Goal: Check status: Check status

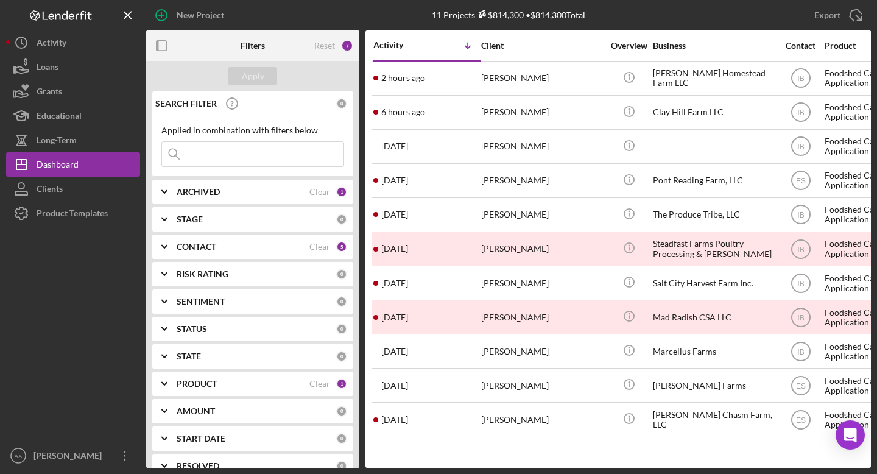
click at [205, 186] on div "ARCHIVED Clear 1" at bounding box center [262, 191] width 171 height 11
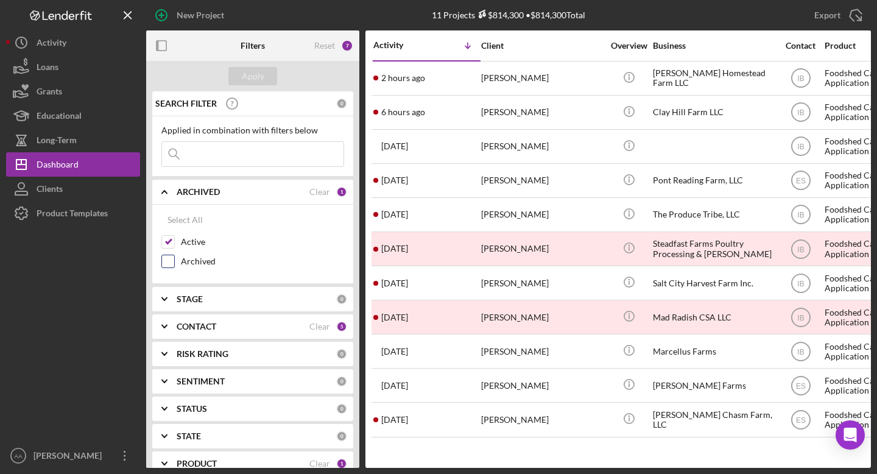
click at [169, 259] on input "Archived" at bounding box center [168, 261] width 12 height 12
checkbox input "true"
click at [226, 148] on input at bounding box center [253, 154] width 182 height 24
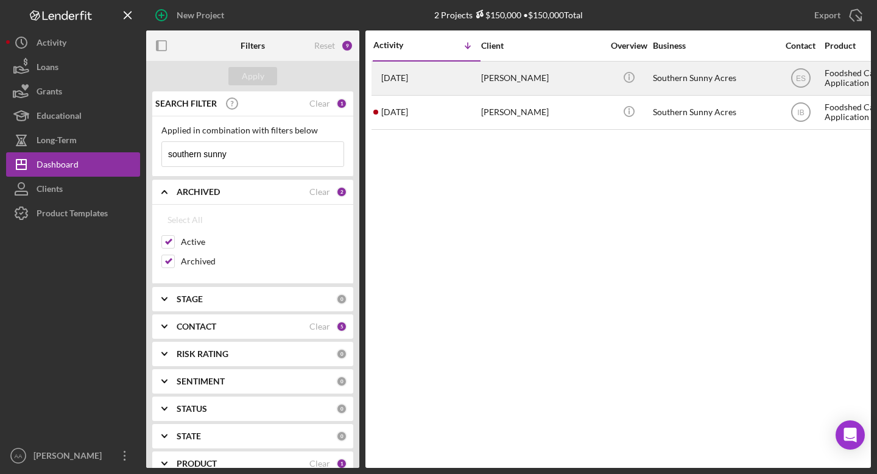
type input "southern sunny"
click at [658, 82] on div "Southern Sunny Acres" at bounding box center [714, 78] width 122 height 32
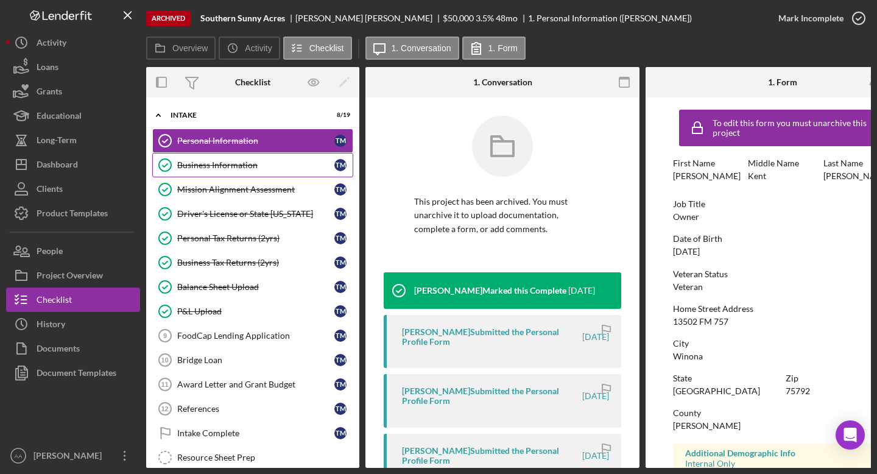
click at [248, 168] on div "Business Information" at bounding box center [255, 165] width 157 height 10
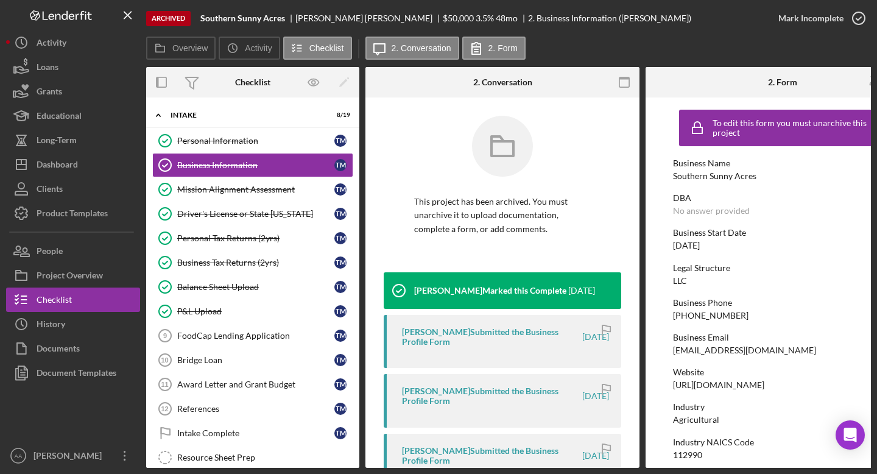
scroll to position [0, 49]
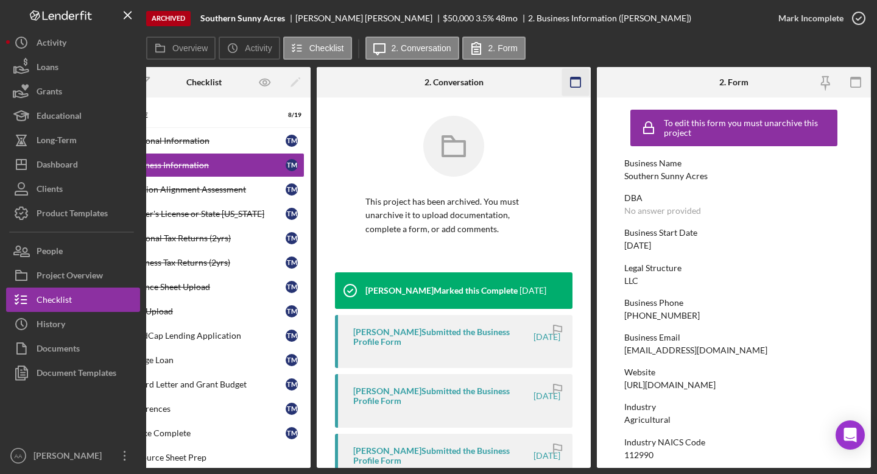
click at [576, 77] on rect "button" at bounding box center [576, 78] width 10 height 2
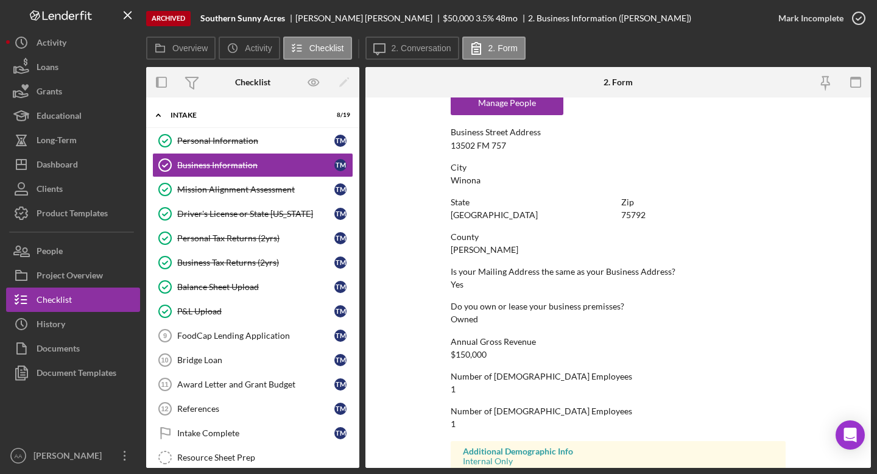
scroll to position [584, 0]
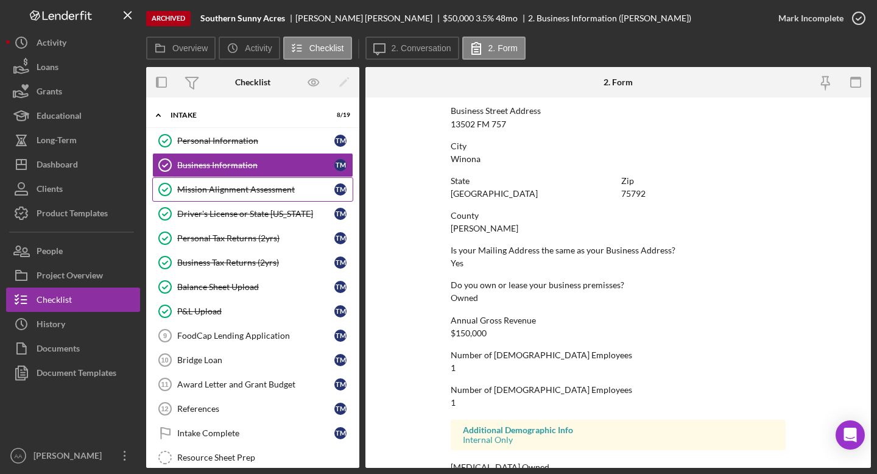
click at [233, 186] on div "Mission Alignment Assessment" at bounding box center [255, 190] width 157 height 10
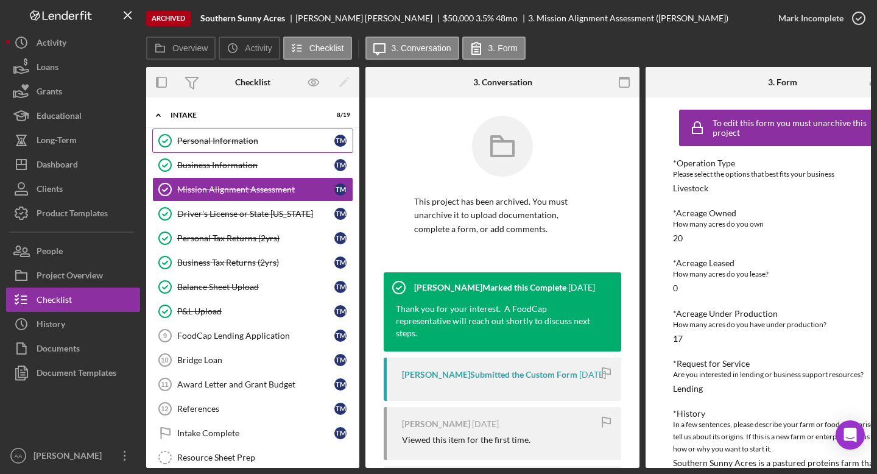
click at [254, 141] on div "Personal Information" at bounding box center [255, 141] width 157 height 10
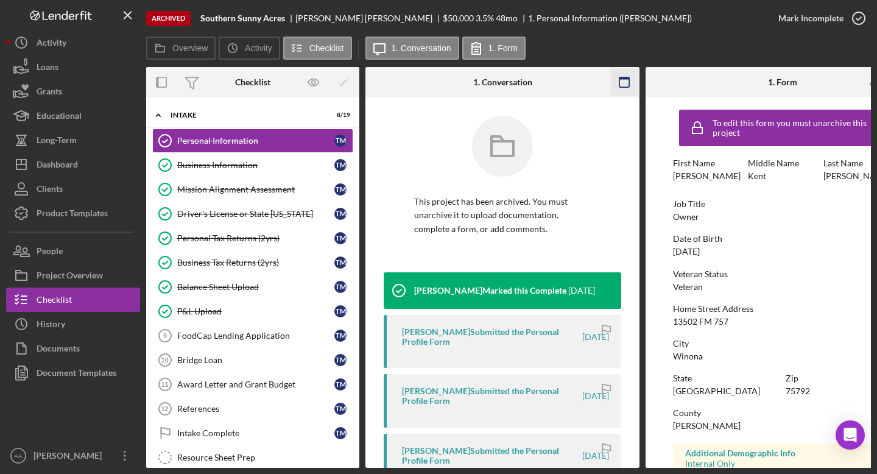
click at [626, 83] on icon "button" at bounding box center [624, 82] width 27 height 27
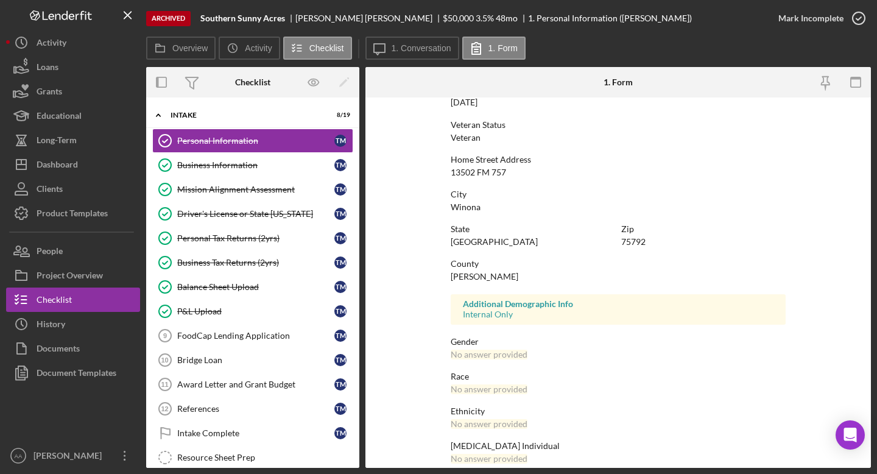
scroll to position [198, 0]
